Goal: Task Accomplishment & Management: Complete application form

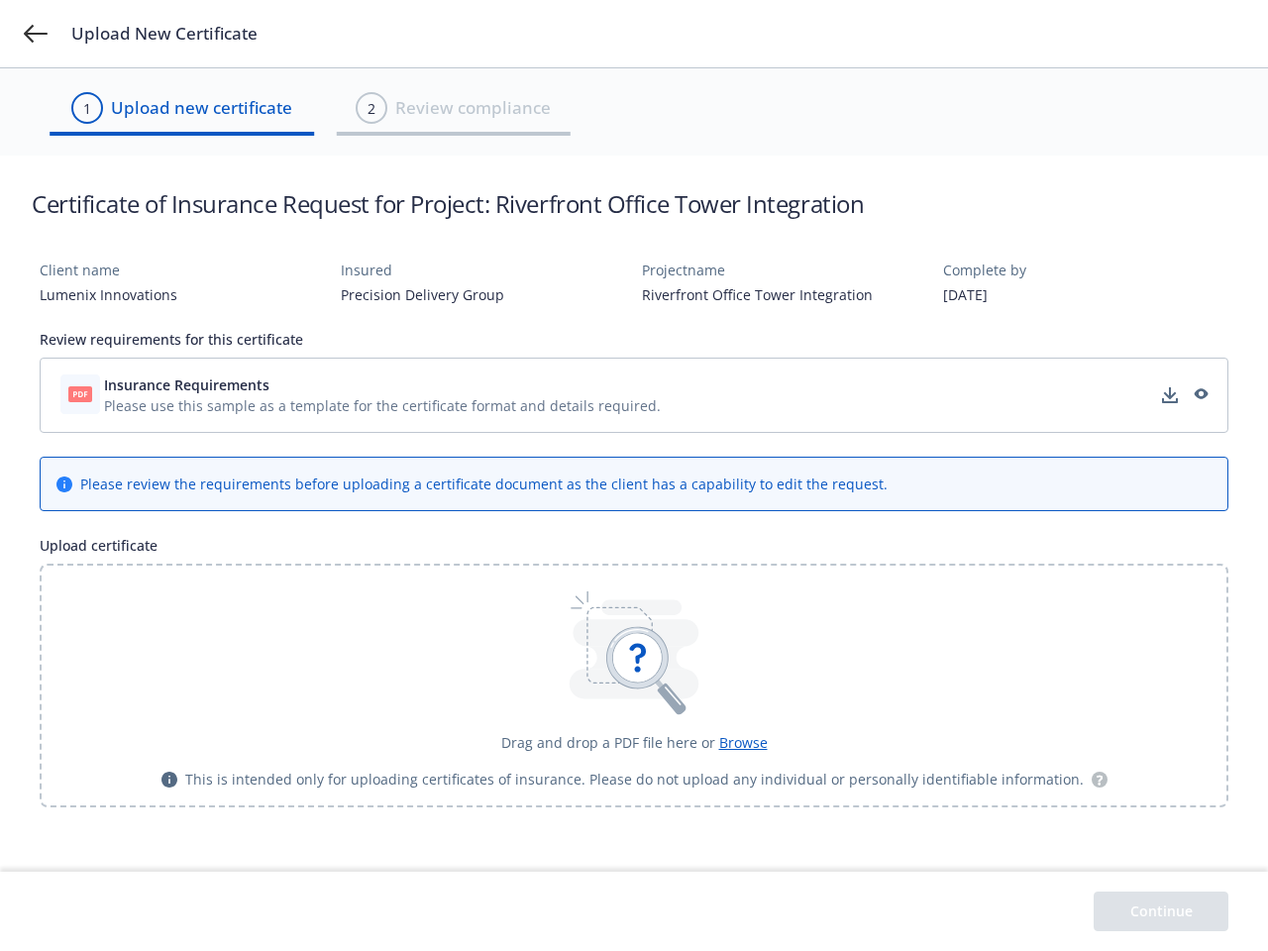
click at [634, 475] on div "Please review the requirements before uploading a certificate document as the c…" at bounding box center [483, 483] width 807 height 21
click at [36, 34] on icon at bounding box center [36, 34] width 24 height 18
click at [634, 395] on span "Please use this sample as a template for the certificate format and details req…" at bounding box center [382, 405] width 557 height 21
click at [634, 685] on icon at bounding box center [636, 657] width 61 height 61
